Goal: Check status

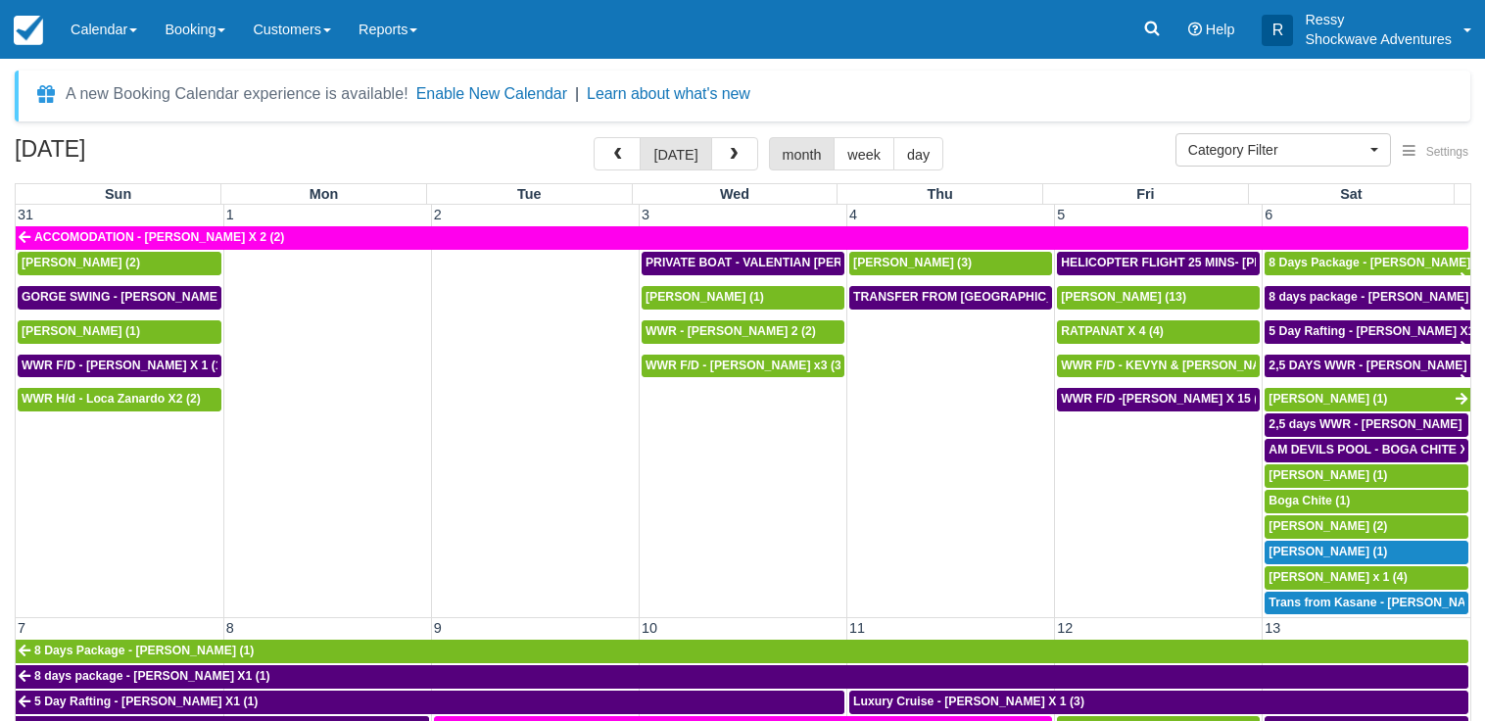
select select
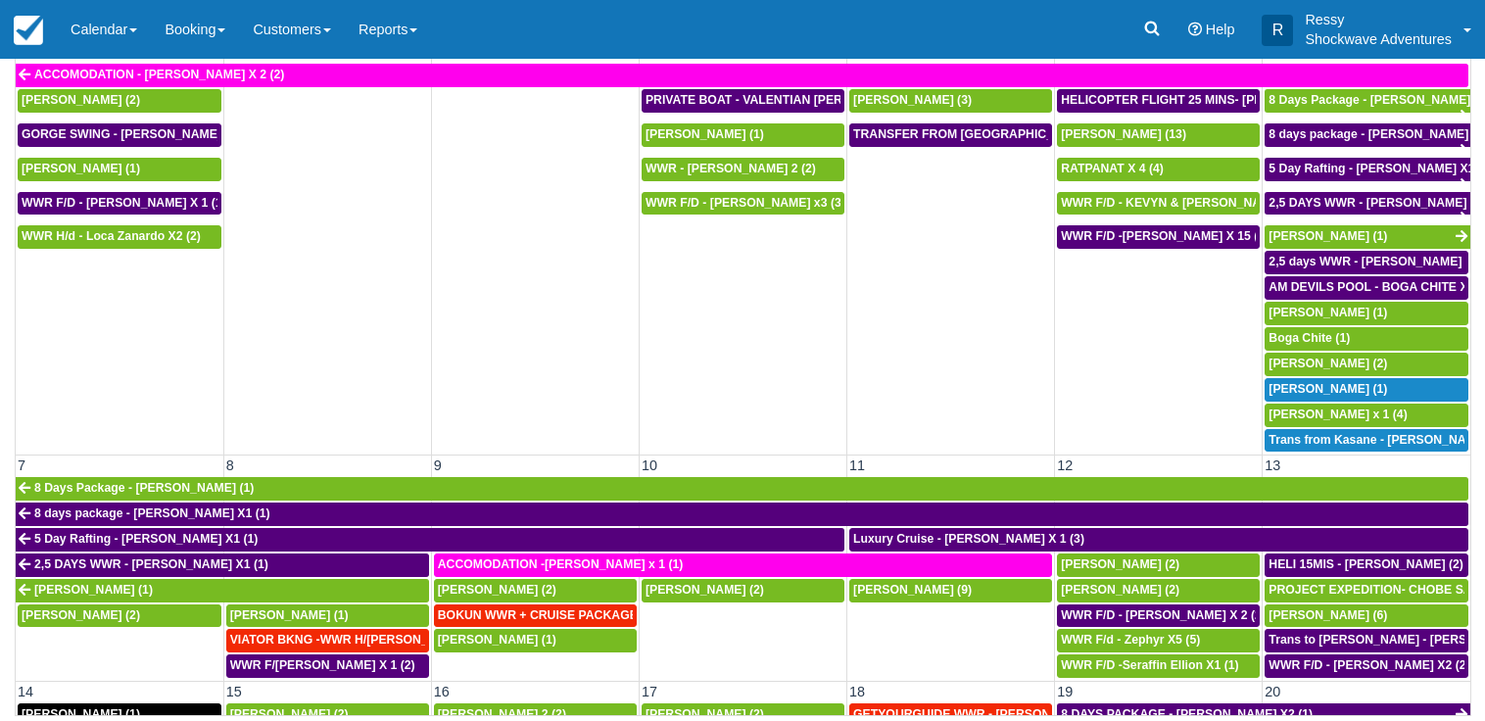
scroll to position [983, 0]
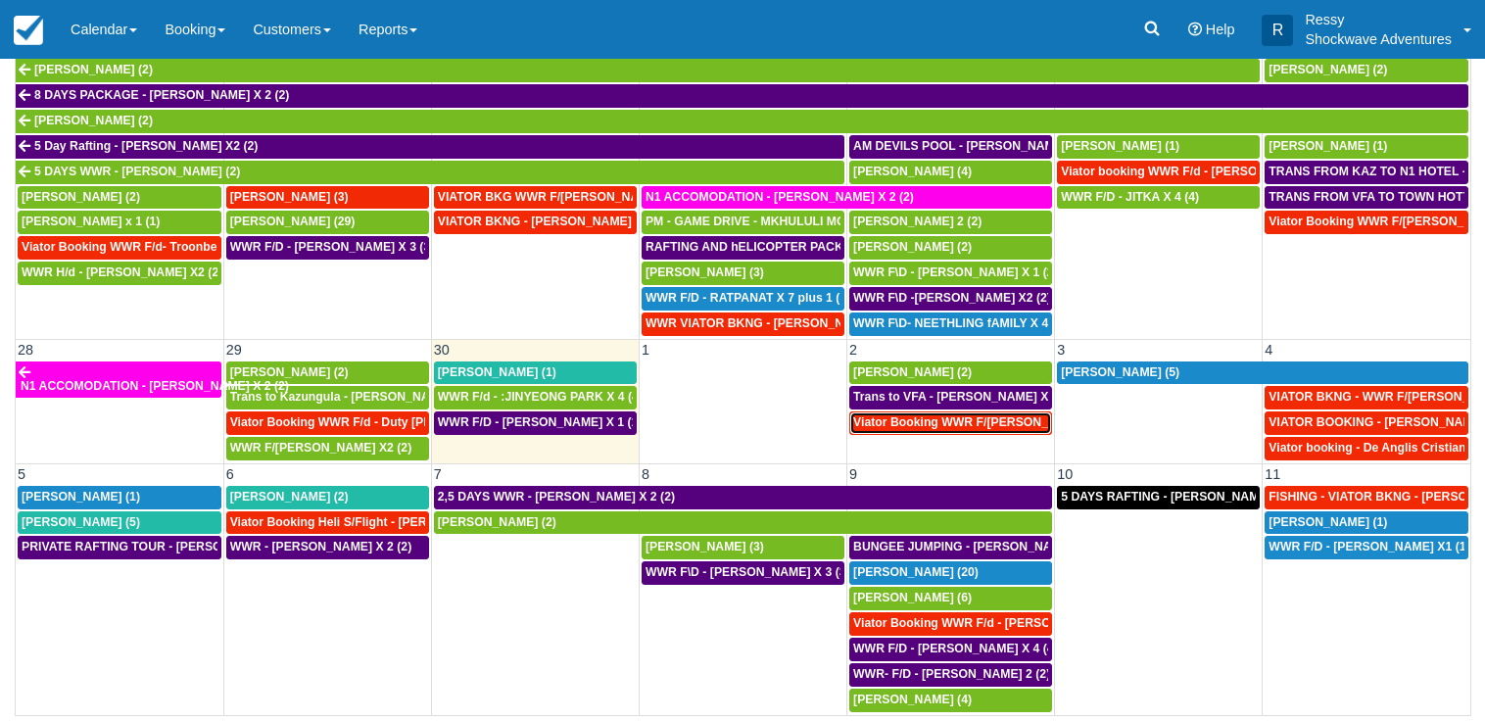
click at [965, 424] on span "Viator Booking WWR F/[PERSON_NAME] X 2 (2)" at bounding box center [989, 422] width 273 height 14
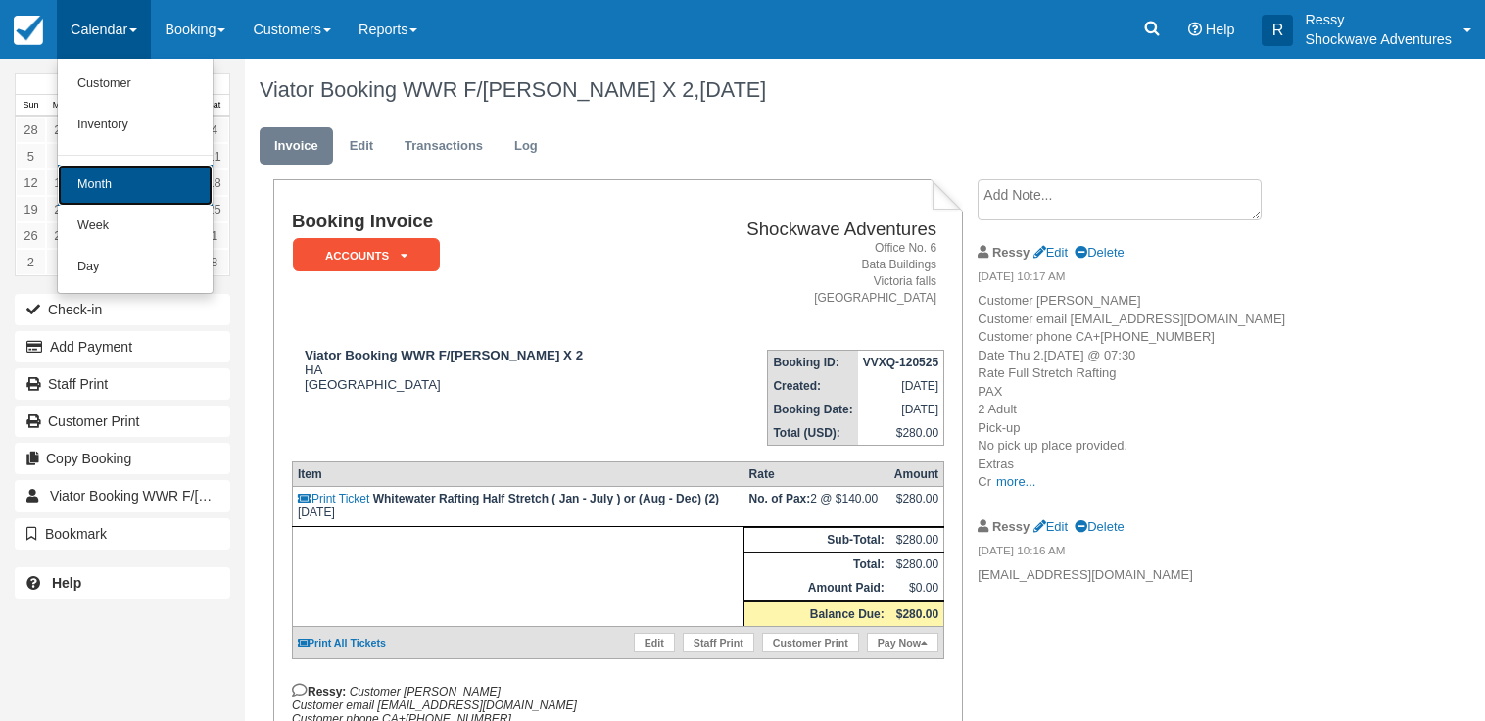
click at [140, 183] on link "Month" at bounding box center [135, 185] width 155 height 41
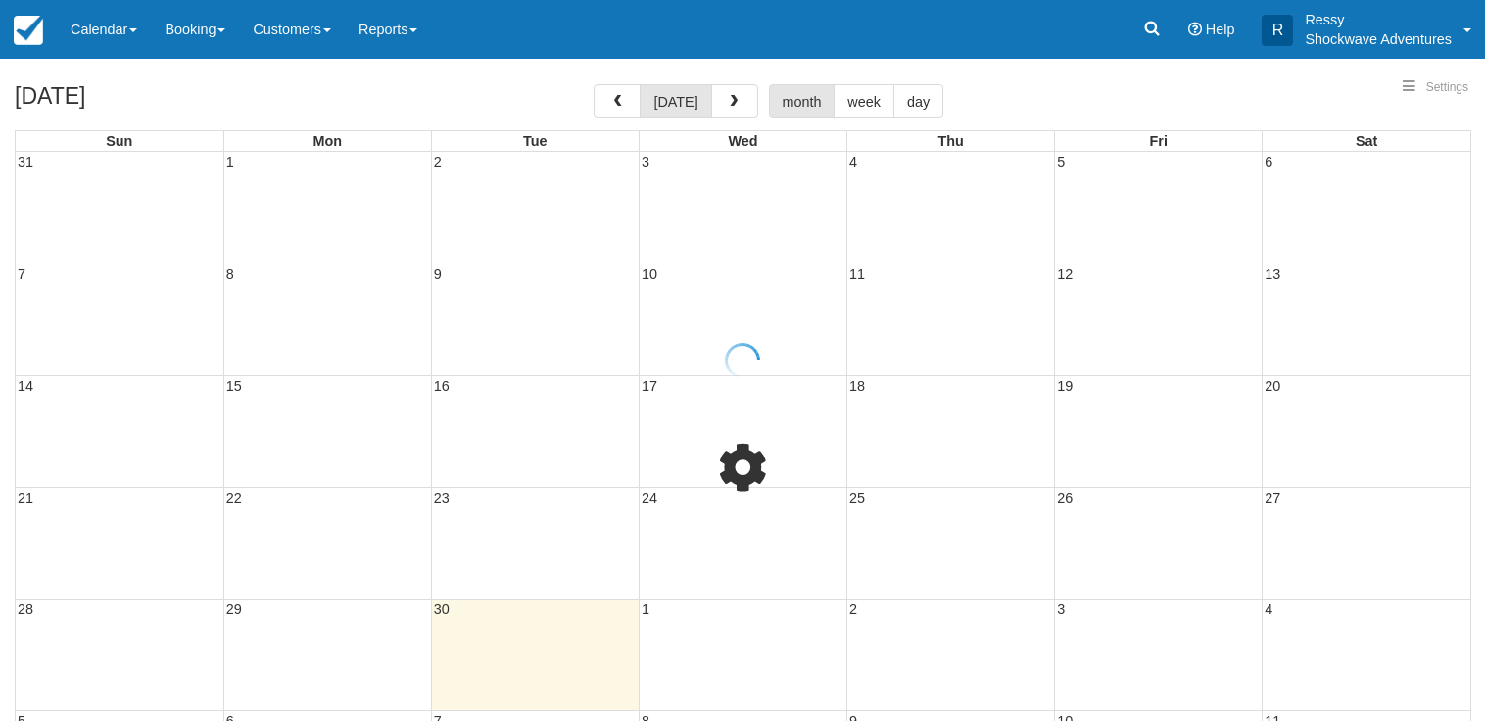
select select
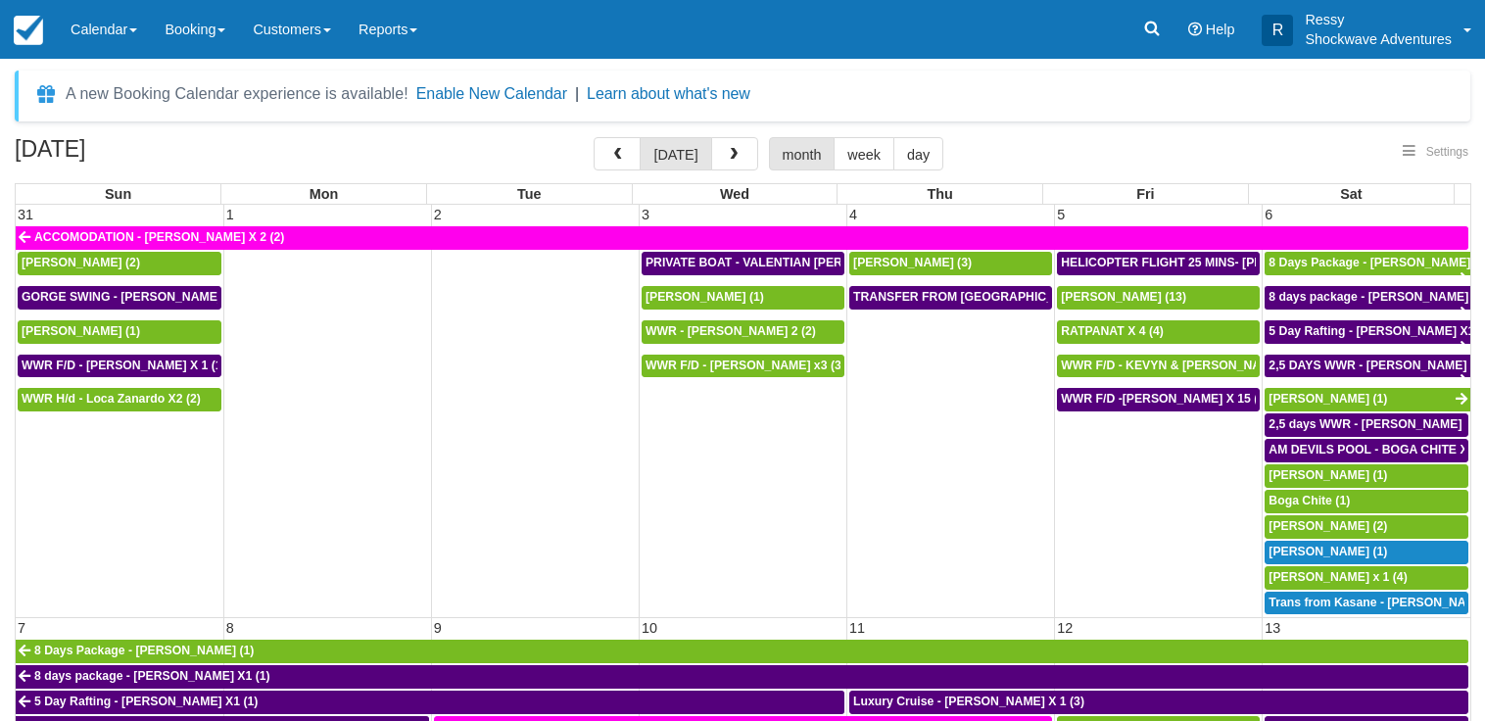
select select
